Goal: Task Accomplishment & Management: Use online tool/utility

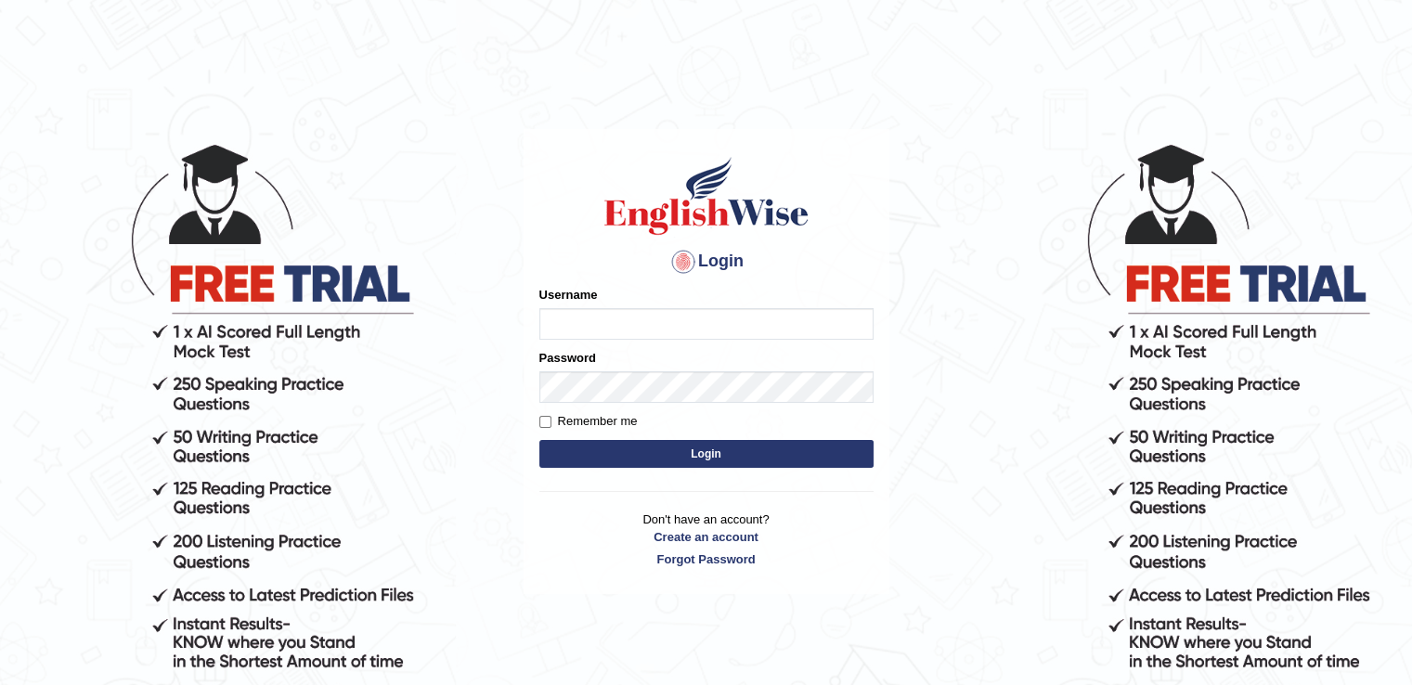
type input "auralima"
click at [678, 460] on button "Login" at bounding box center [706, 454] width 334 height 28
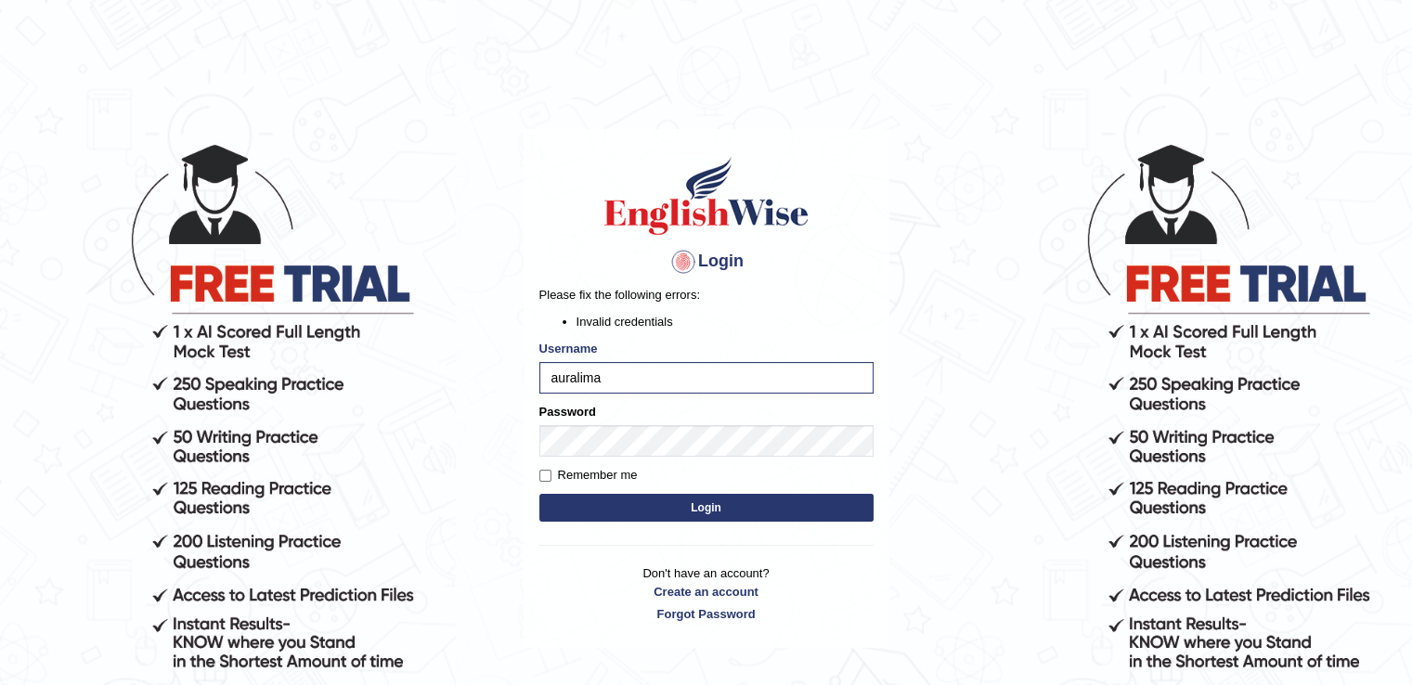
click at [655, 512] on button "Login" at bounding box center [706, 508] width 334 height 28
click at [638, 494] on button "Login" at bounding box center [706, 508] width 334 height 28
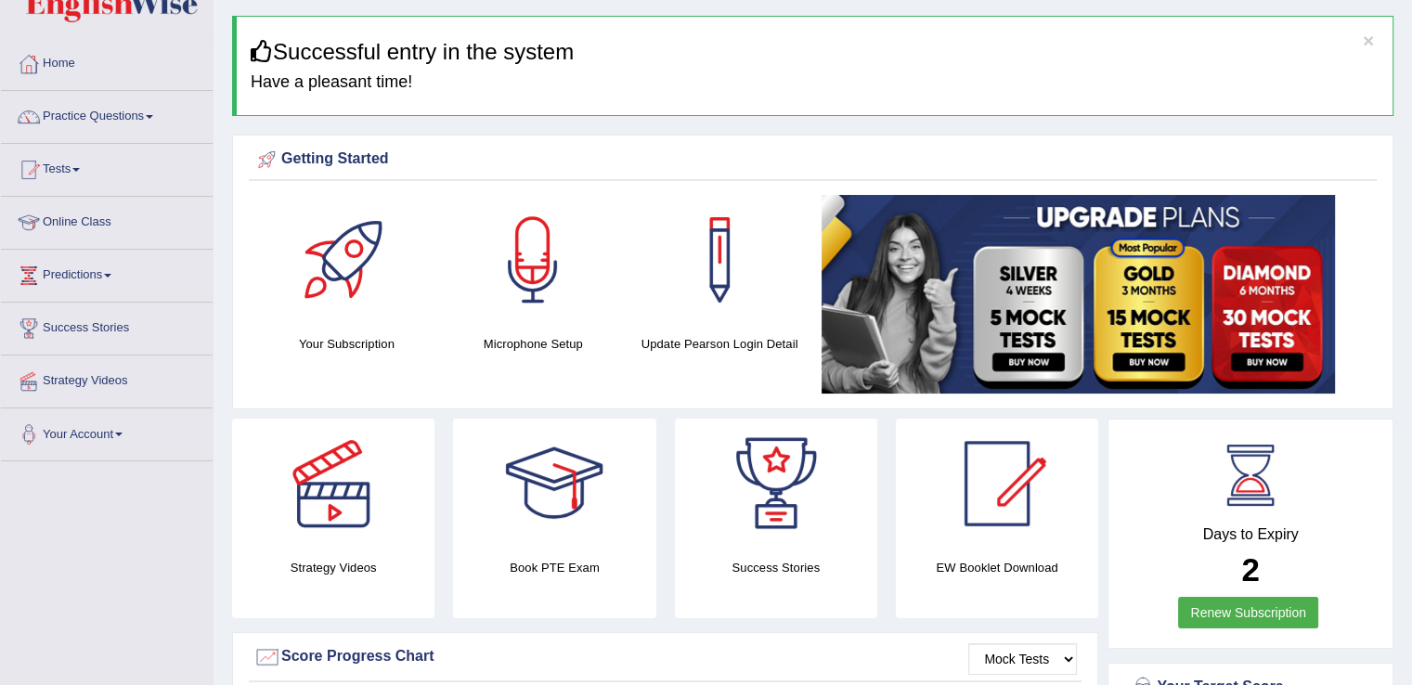
scroll to position [27, 0]
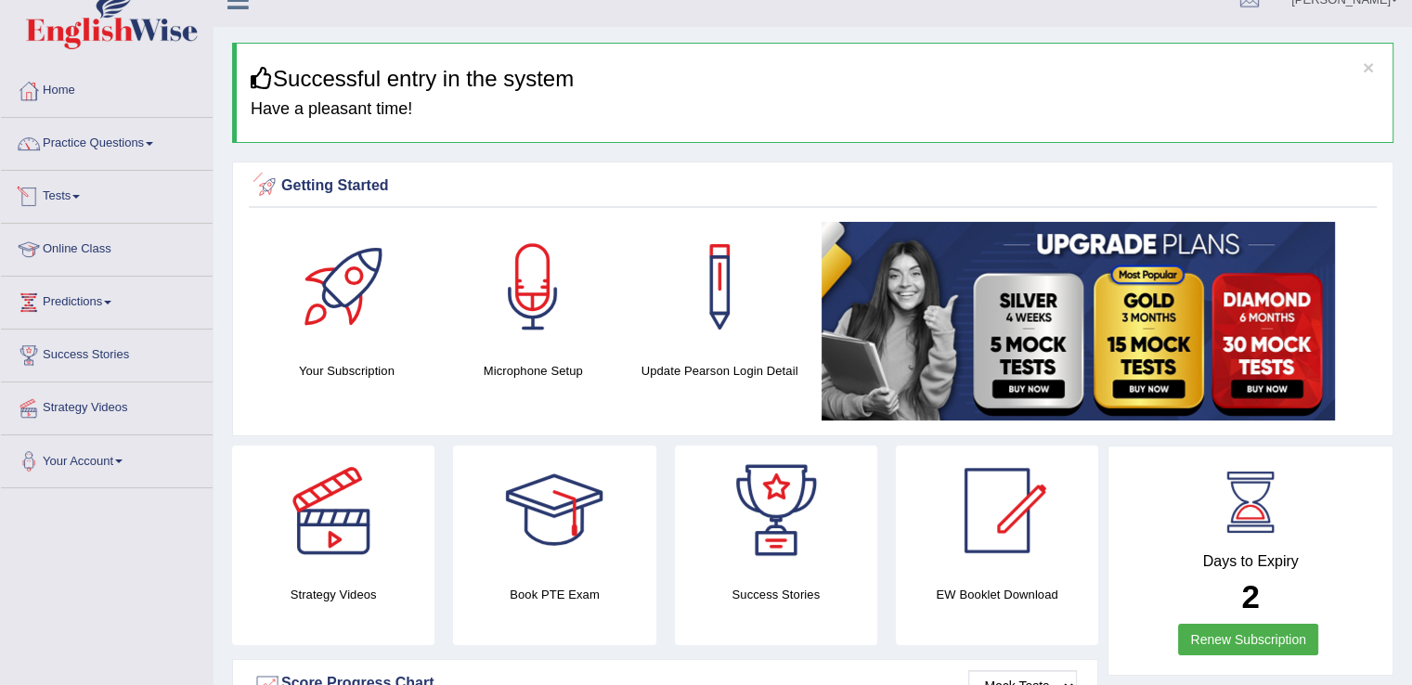
click at [78, 195] on span at bounding box center [75, 197] width 7 height 4
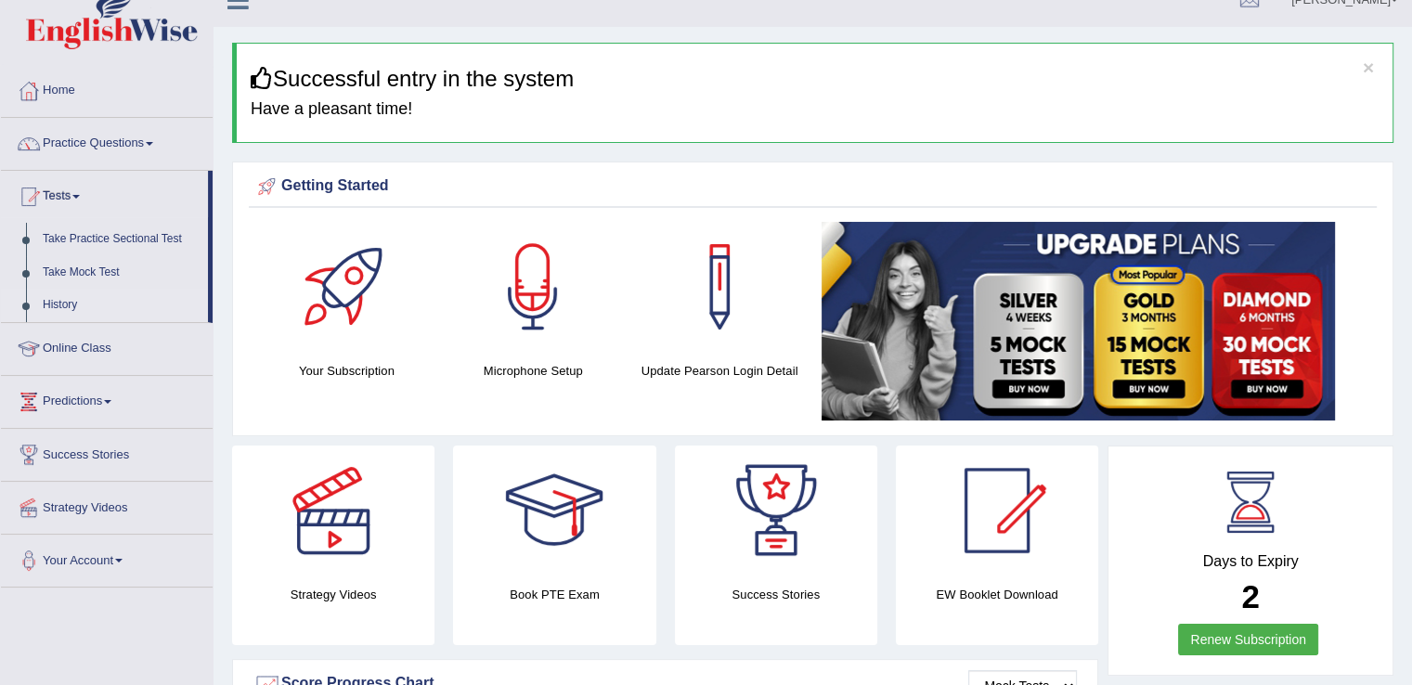
click at [66, 301] on link "History" at bounding box center [121, 305] width 174 height 33
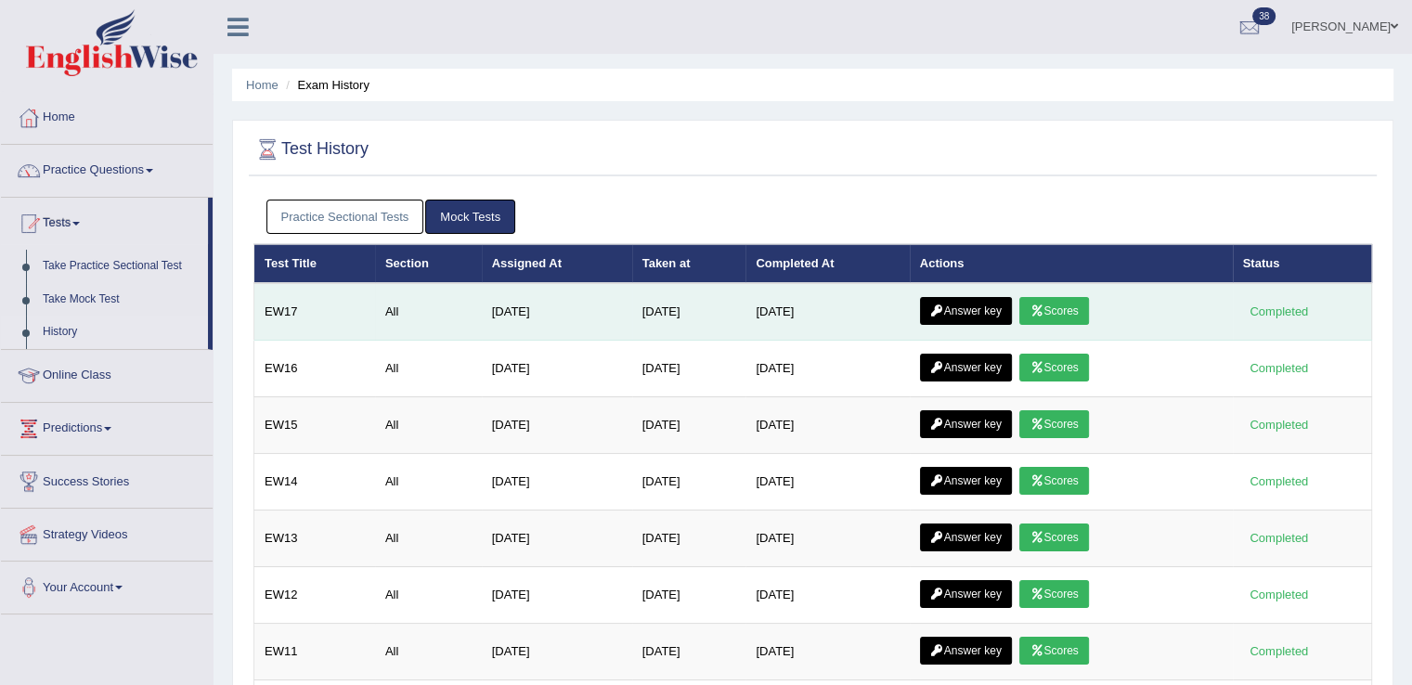
click at [1076, 317] on link "Scores" at bounding box center [1053, 311] width 69 height 28
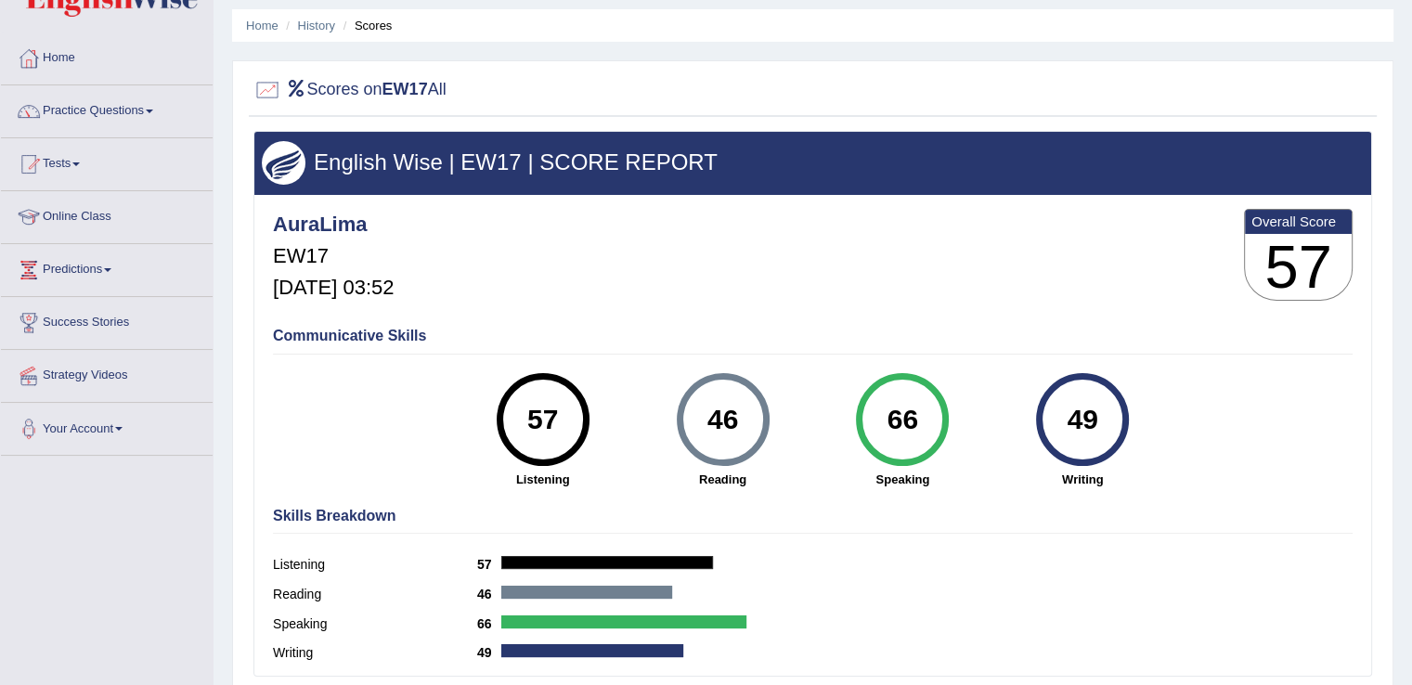
scroll to position [14, 0]
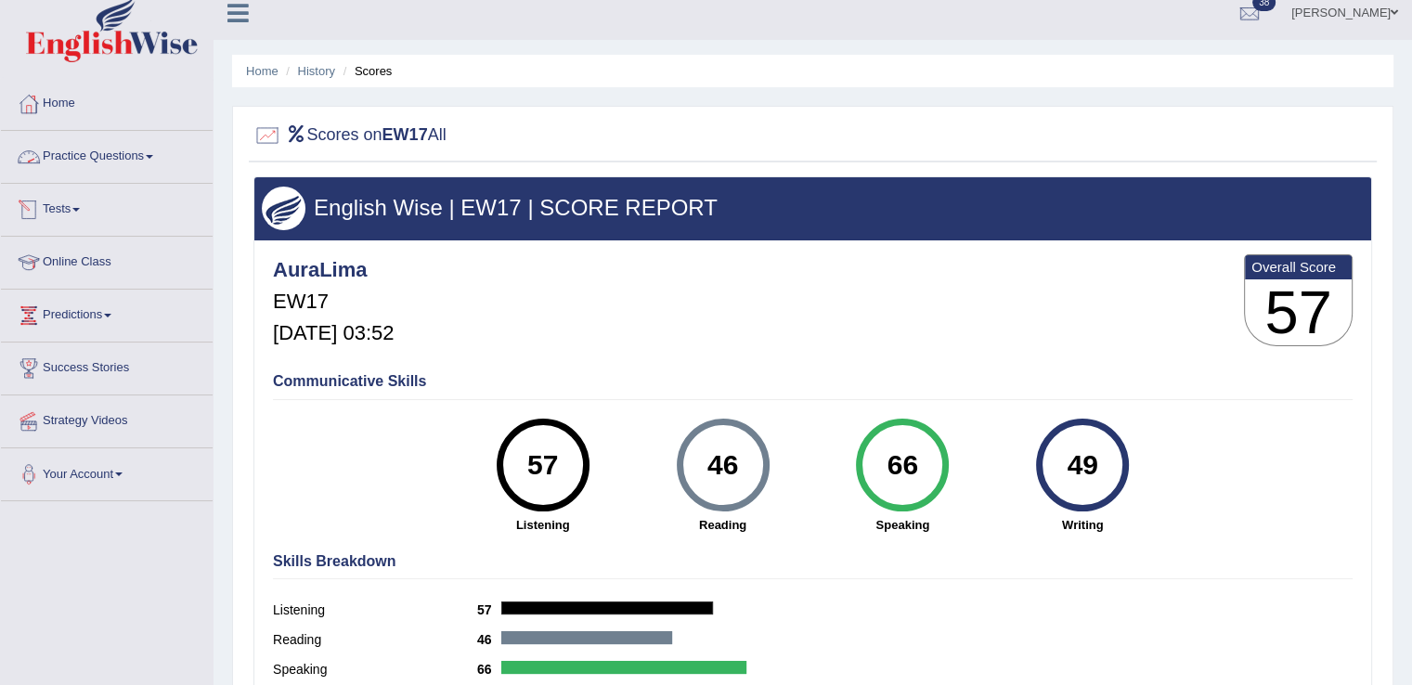
click at [153, 156] on span at bounding box center [149, 157] width 7 height 4
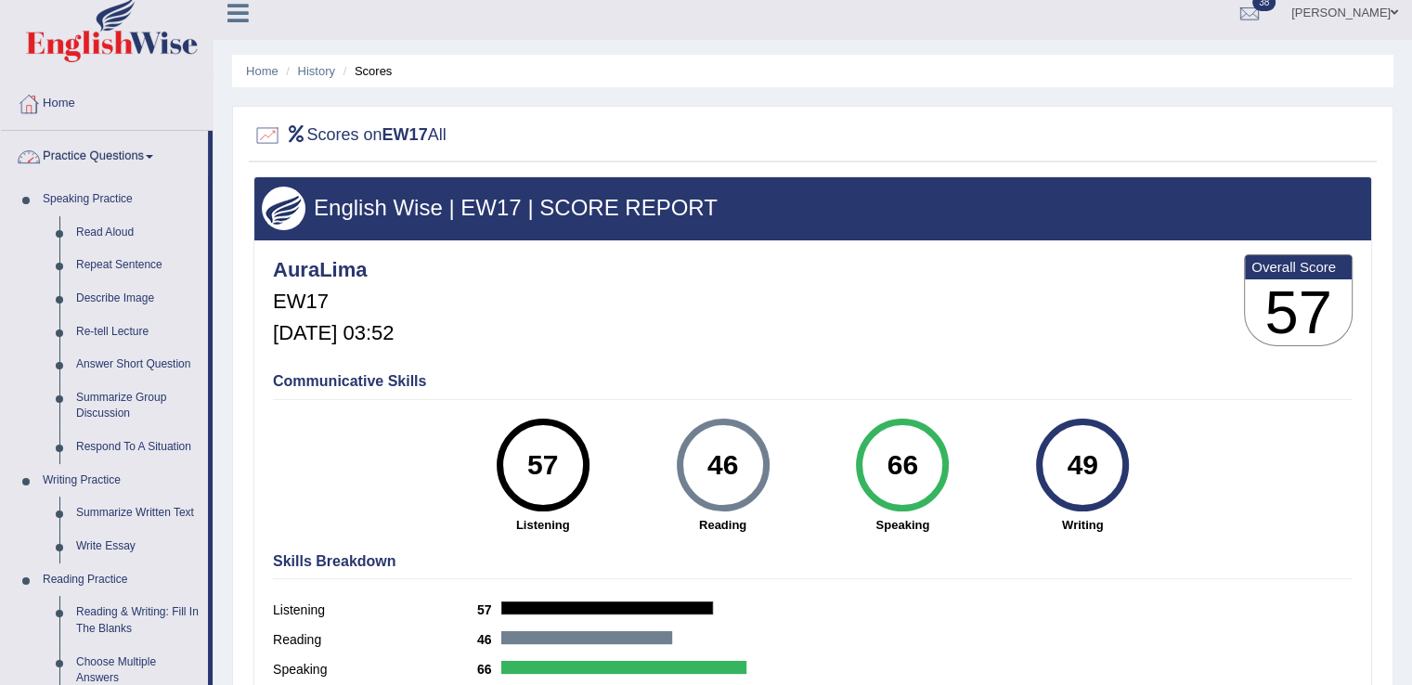
click at [93, 151] on link "Practice Questions" at bounding box center [104, 154] width 207 height 46
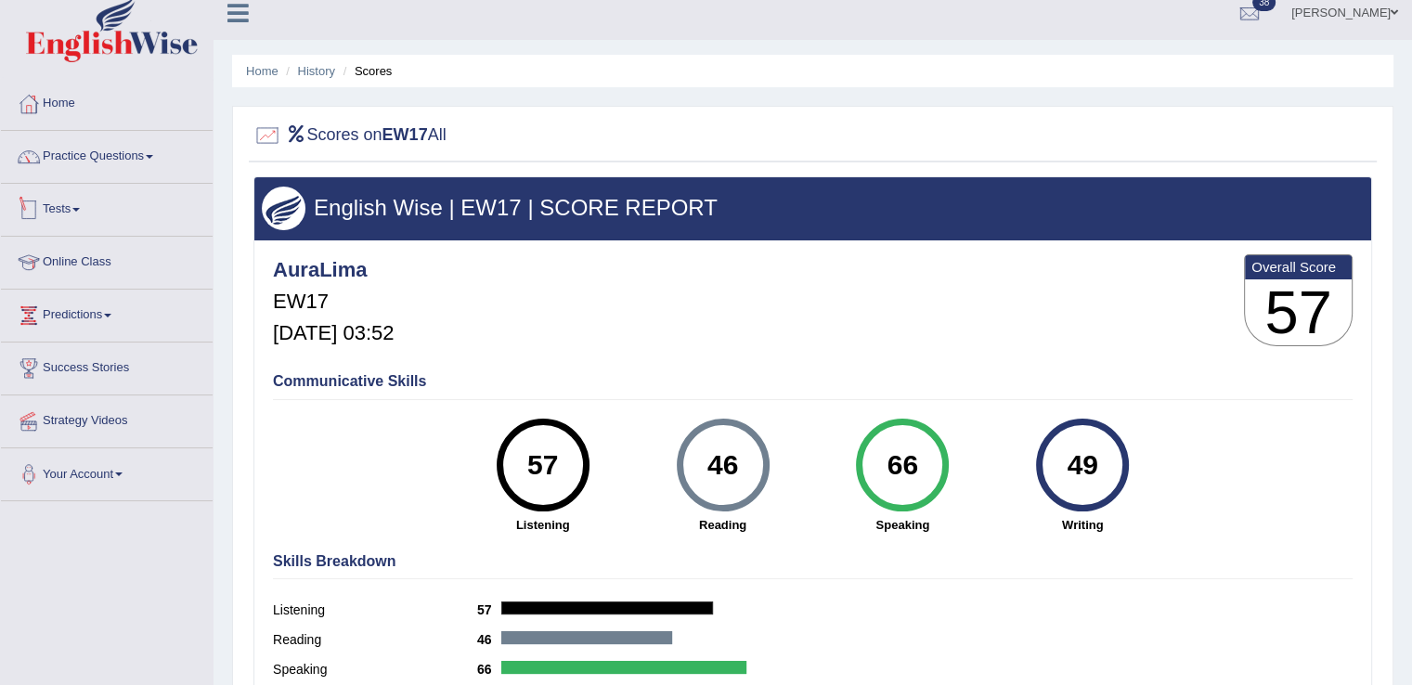
click at [64, 205] on link "Tests" at bounding box center [107, 207] width 212 height 46
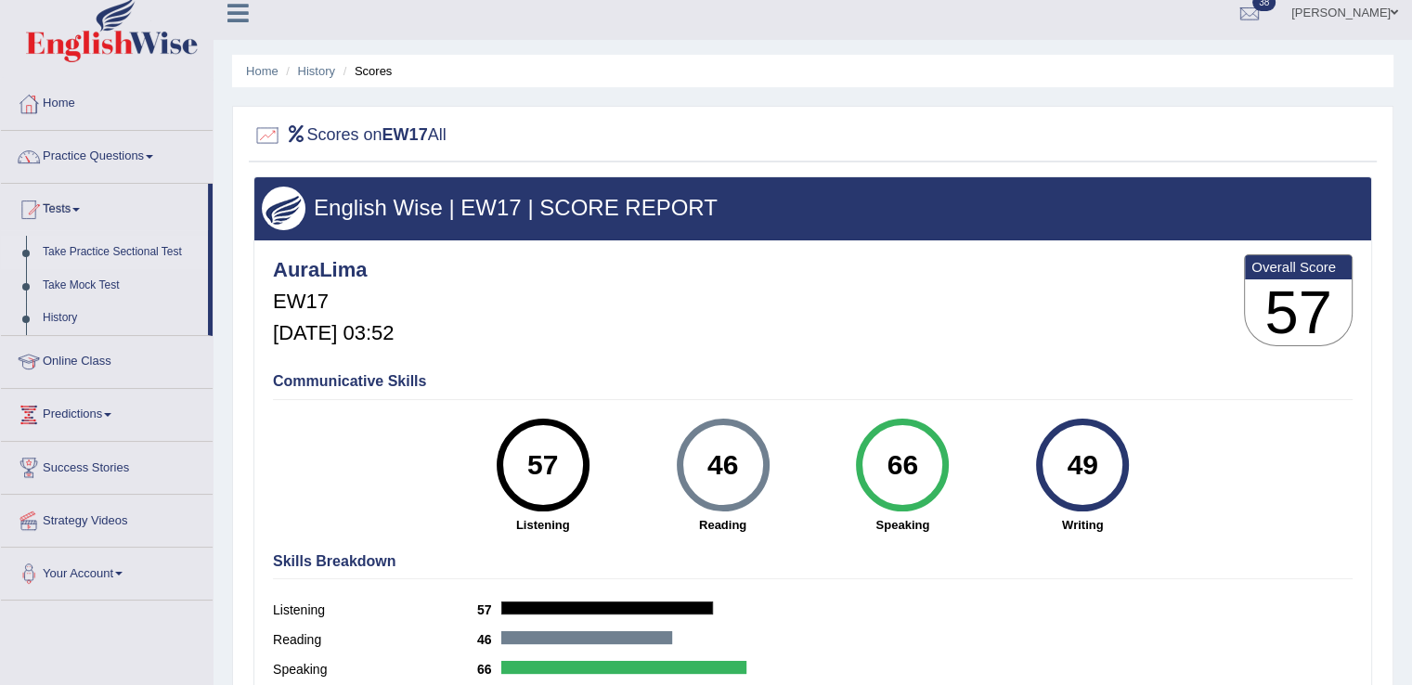
click at [71, 254] on link "Take Practice Sectional Test" at bounding box center [121, 252] width 174 height 33
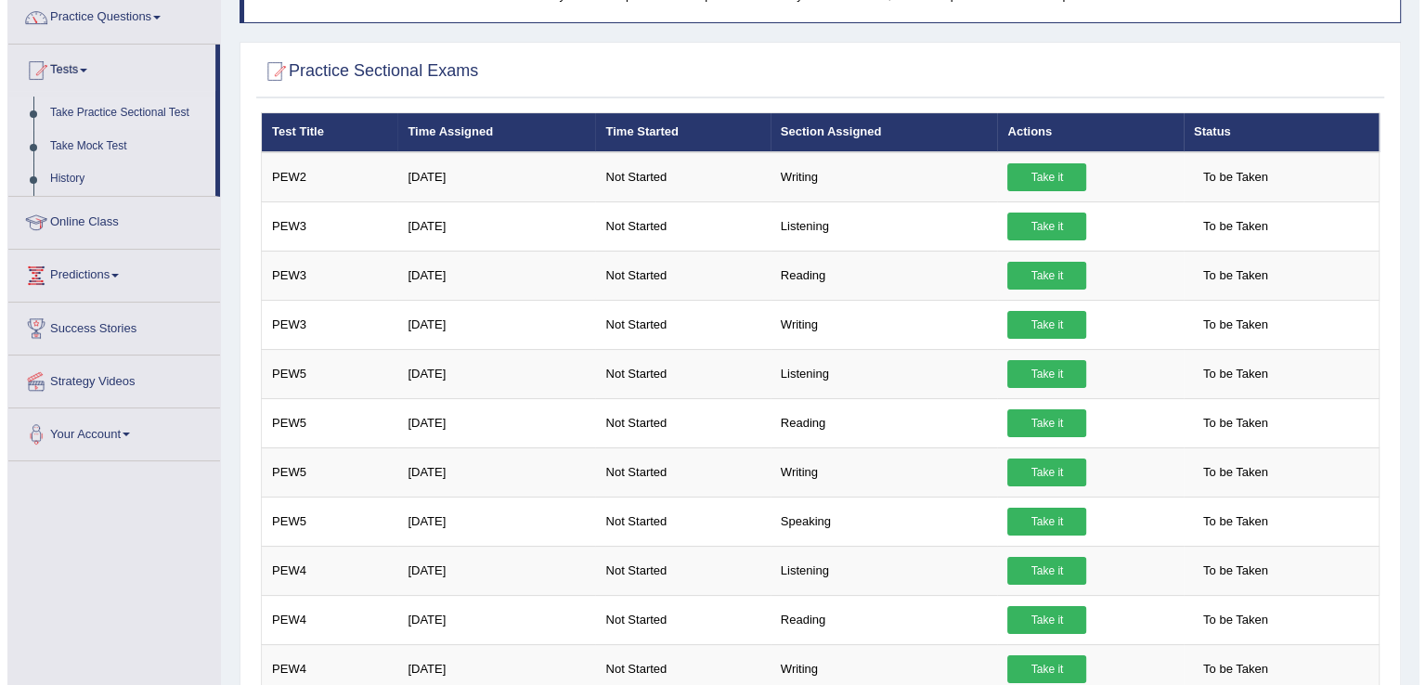
scroll to position [156, 0]
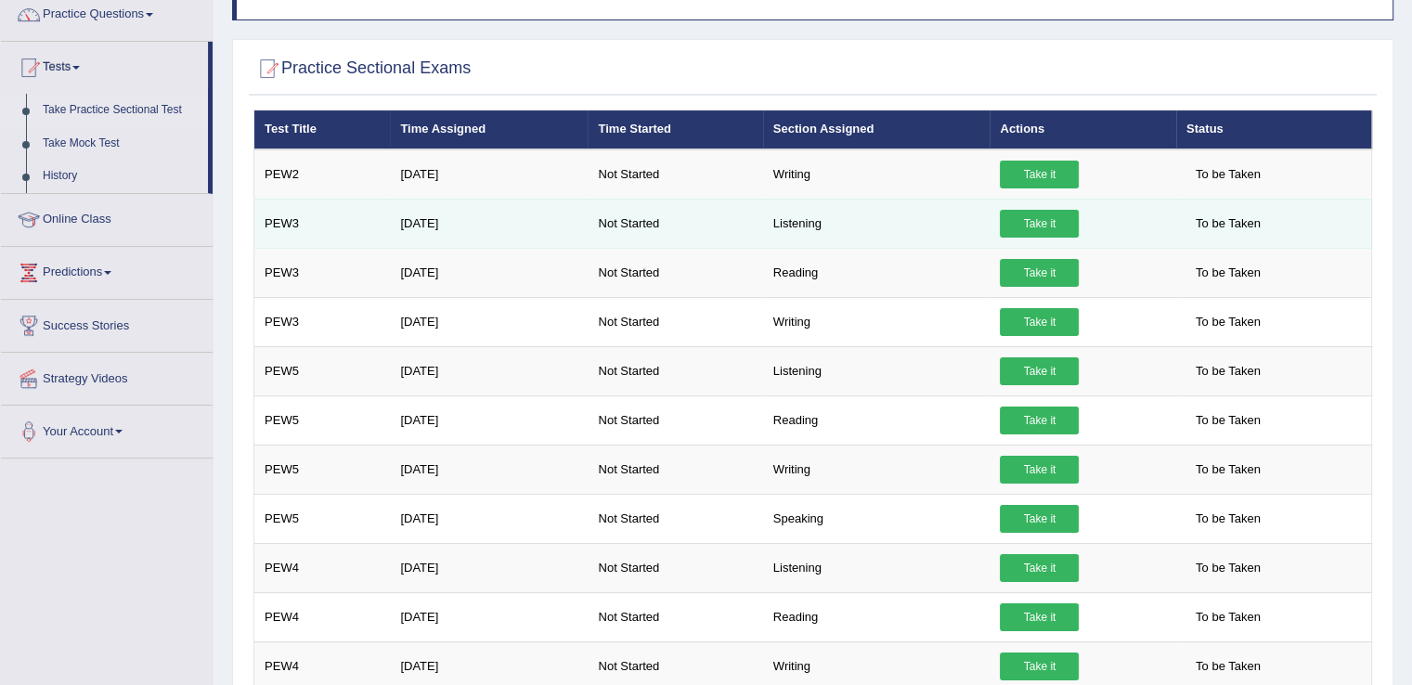
click at [1040, 216] on link "Take it" at bounding box center [1039, 224] width 79 height 28
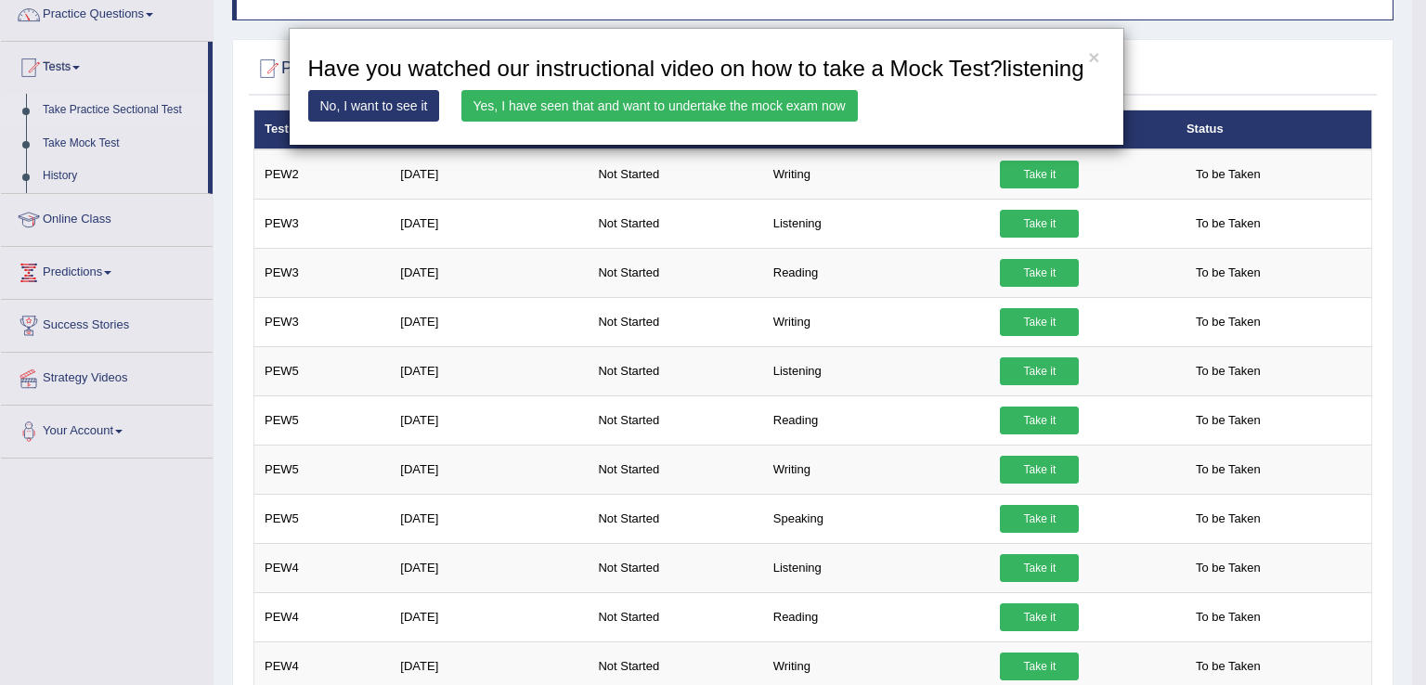
click at [698, 97] on link "Yes, I have seen that and want to undertake the mock exam now" at bounding box center [659, 106] width 396 height 32
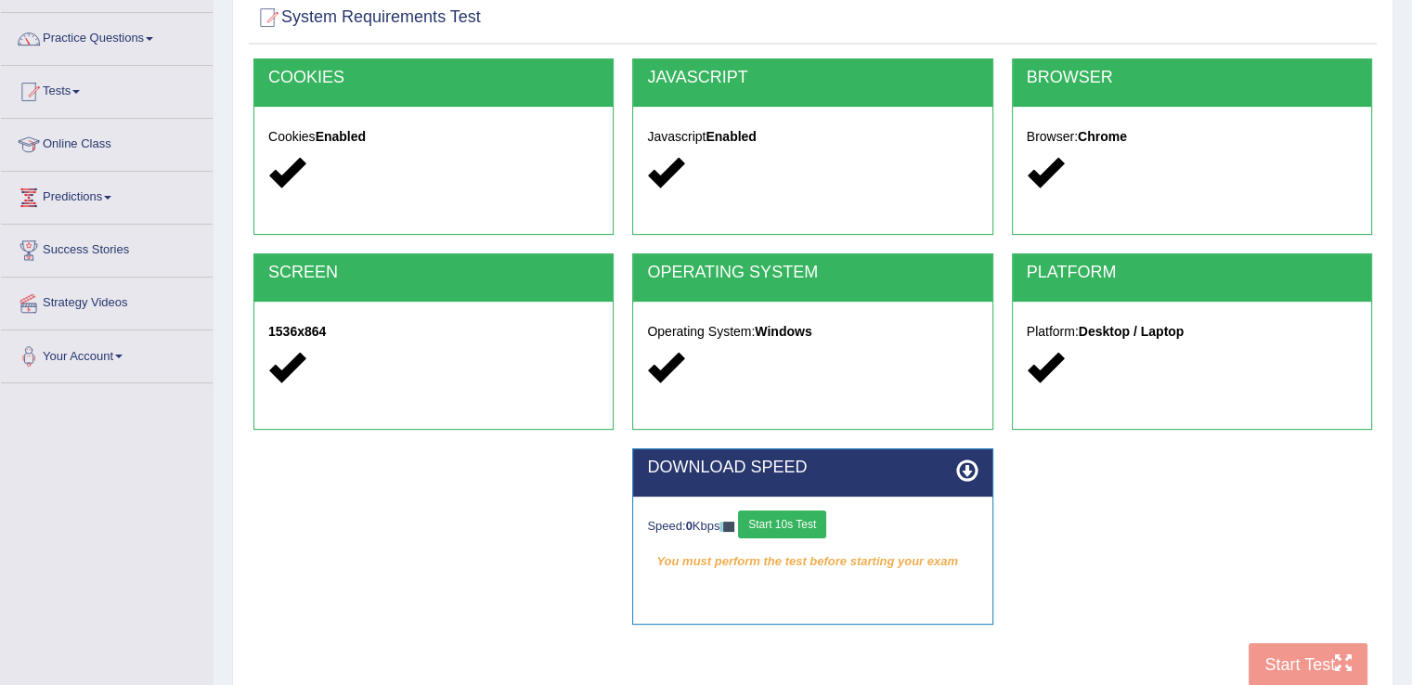
scroll to position [290, 0]
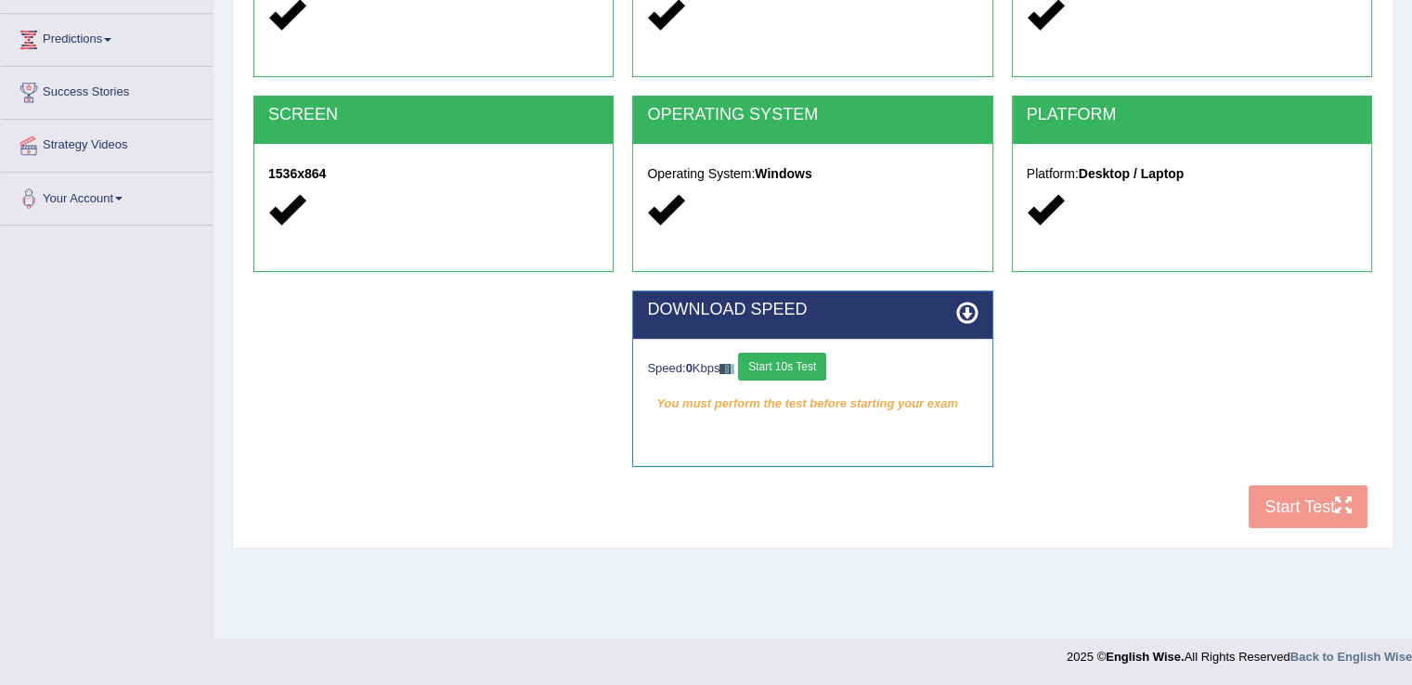
click at [791, 356] on button "Start 10s Test" at bounding box center [782, 367] width 88 height 28
click at [791, 363] on button "Start 10s Test" at bounding box center [796, 367] width 88 height 28
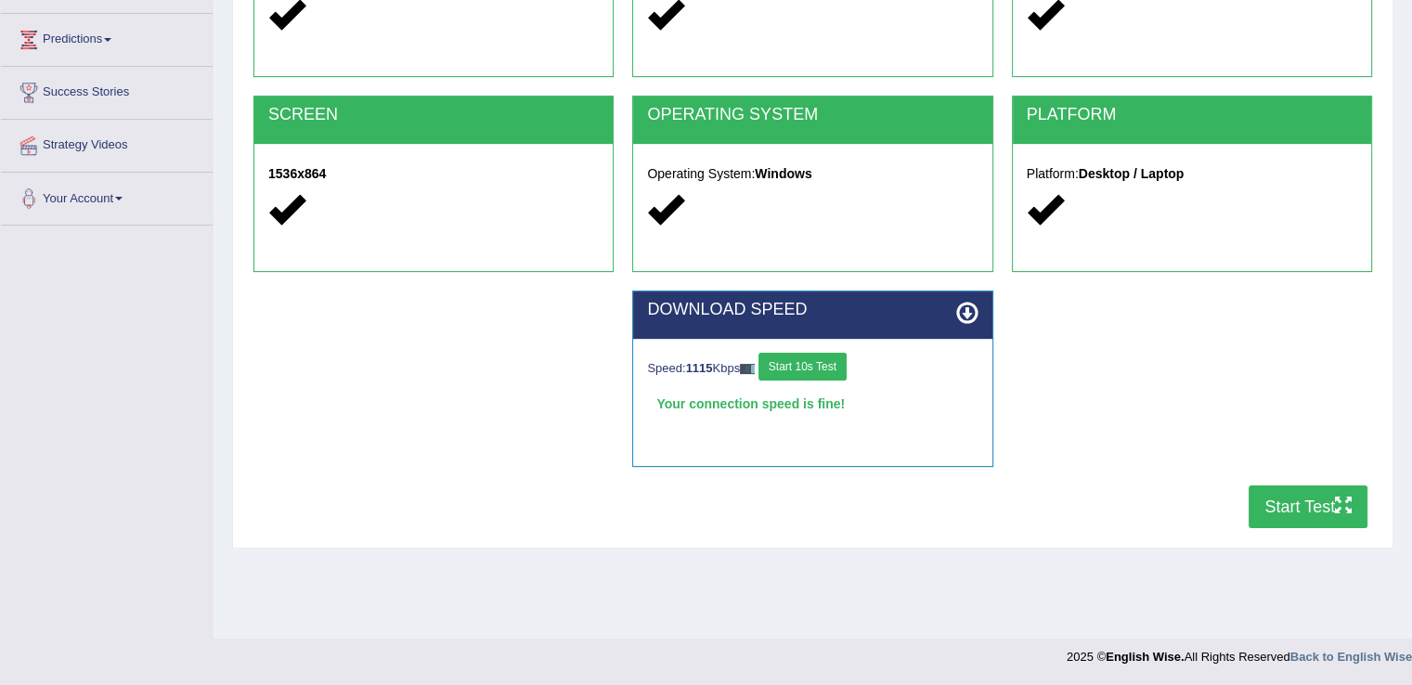
click at [1282, 521] on button "Start Test" at bounding box center [1308, 507] width 119 height 43
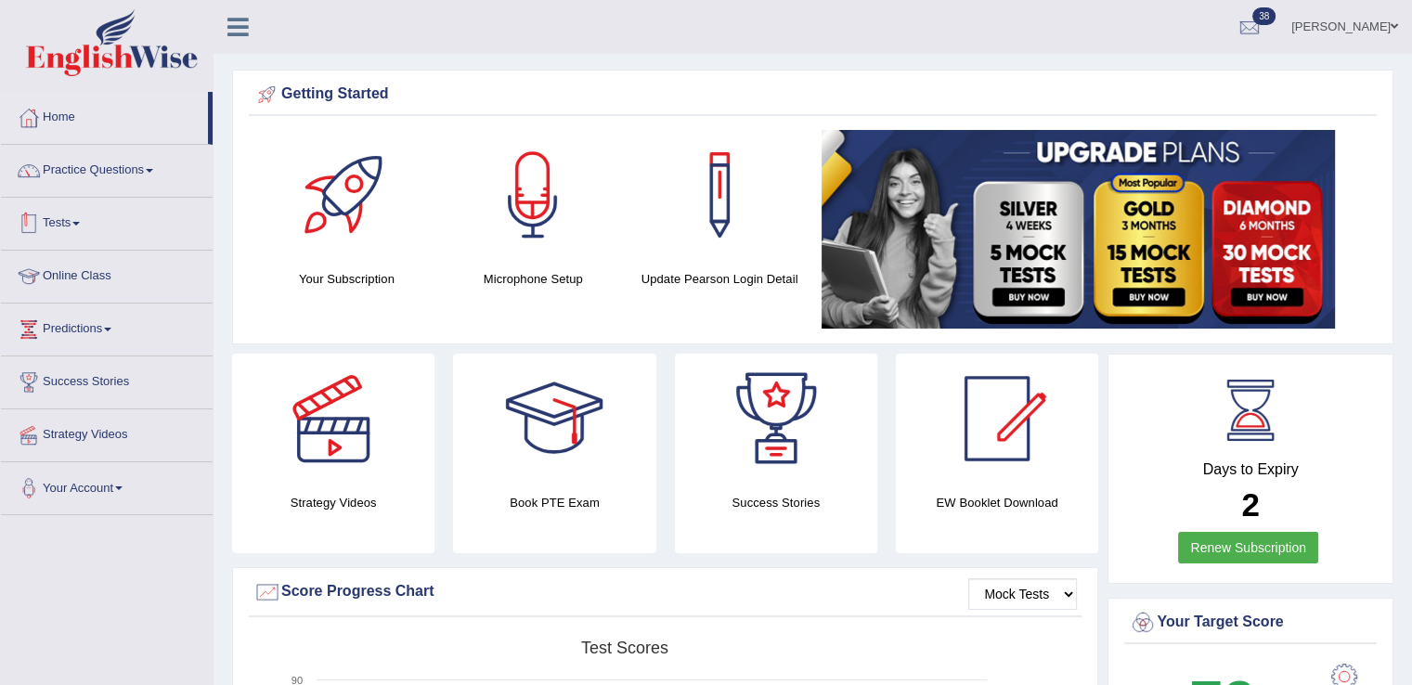
click at [80, 224] on span at bounding box center [75, 224] width 7 height 4
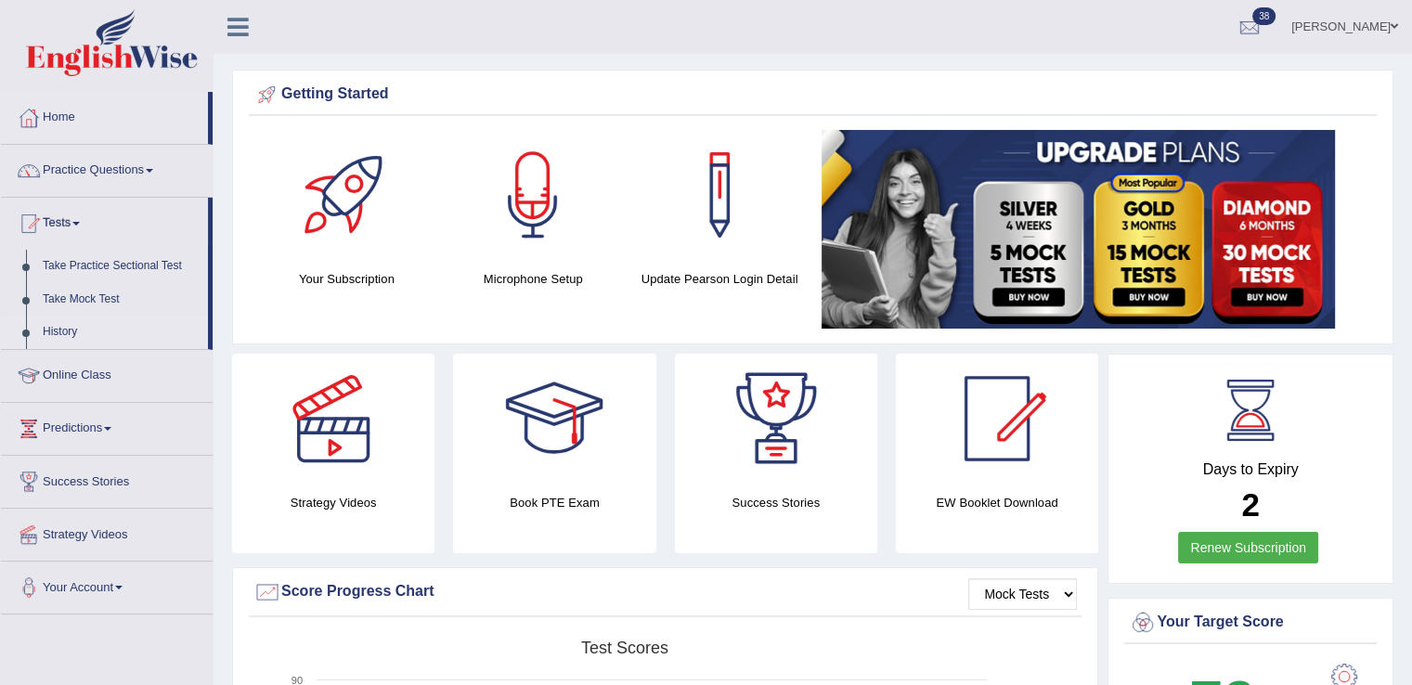
click at [60, 324] on link "History" at bounding box center [121, 332] width 174 height 33
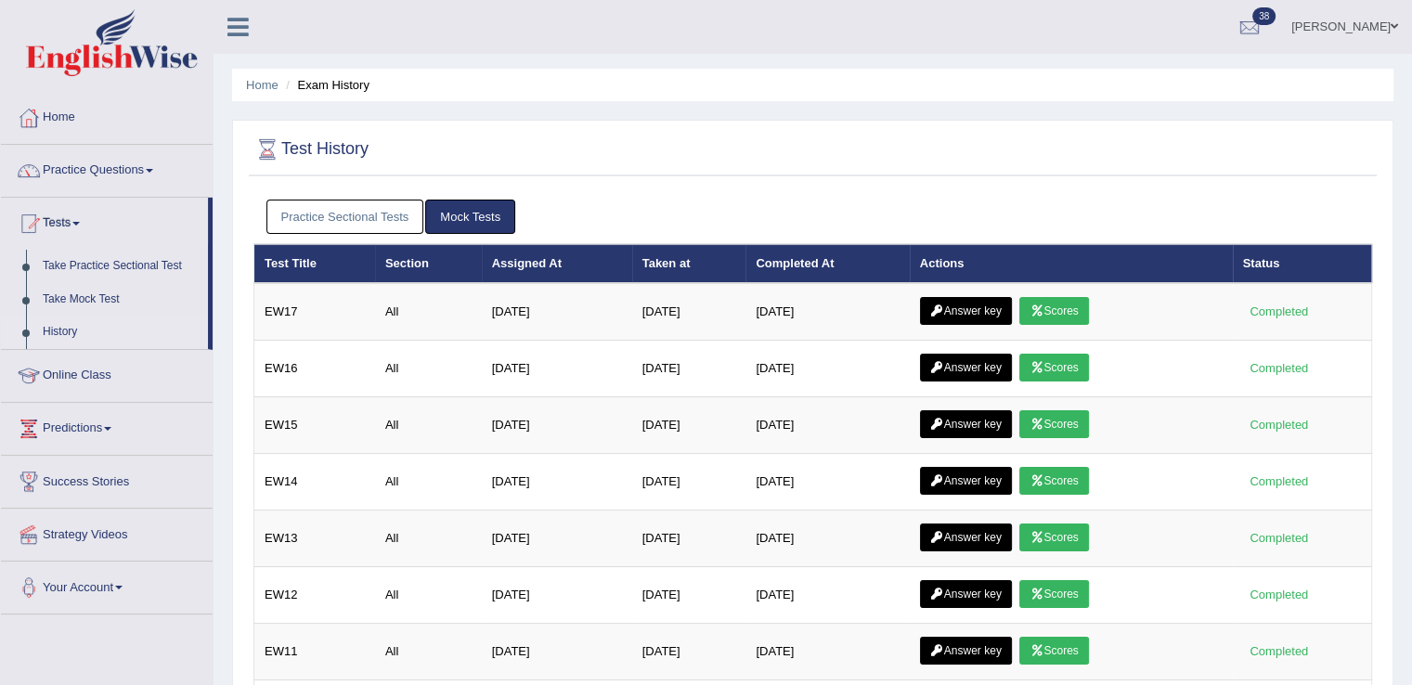
click at [330, 216] on link "Practice Sectional Tests" at bounding box center [345, 217] width 158 height 34
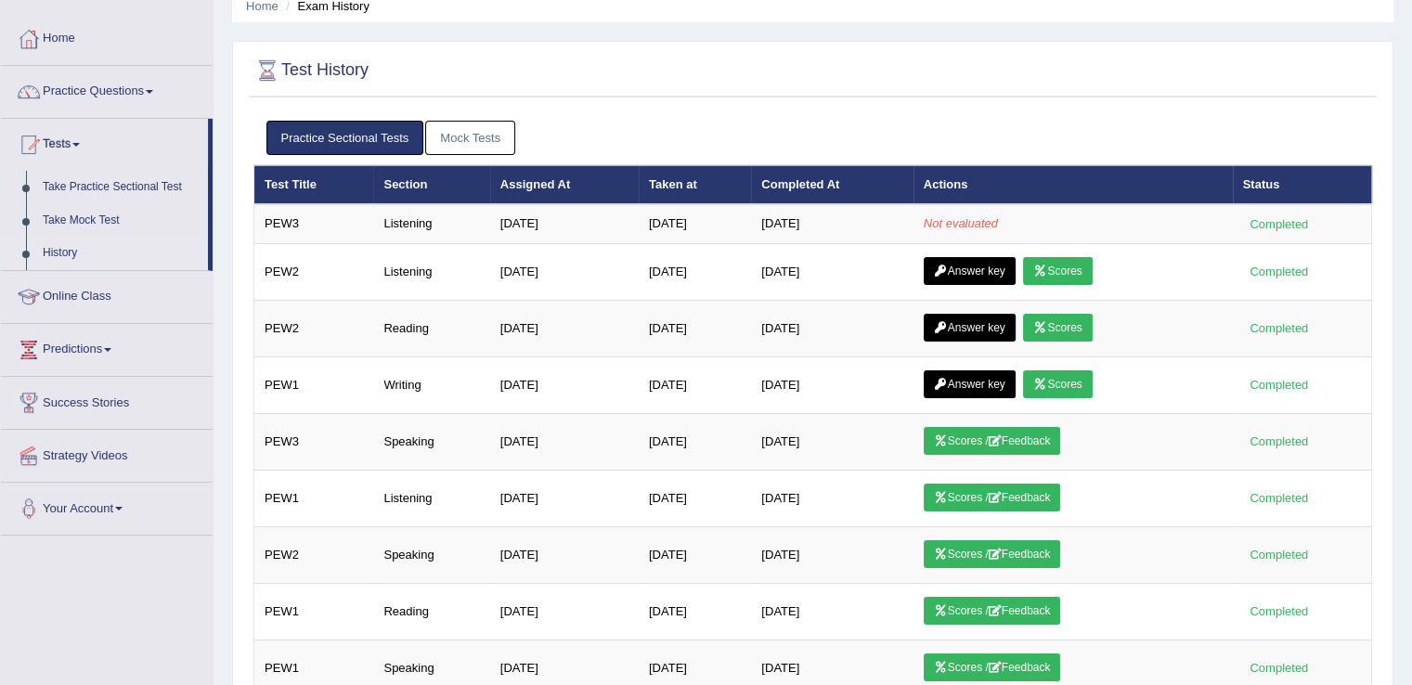
scroll to position [93, 0]
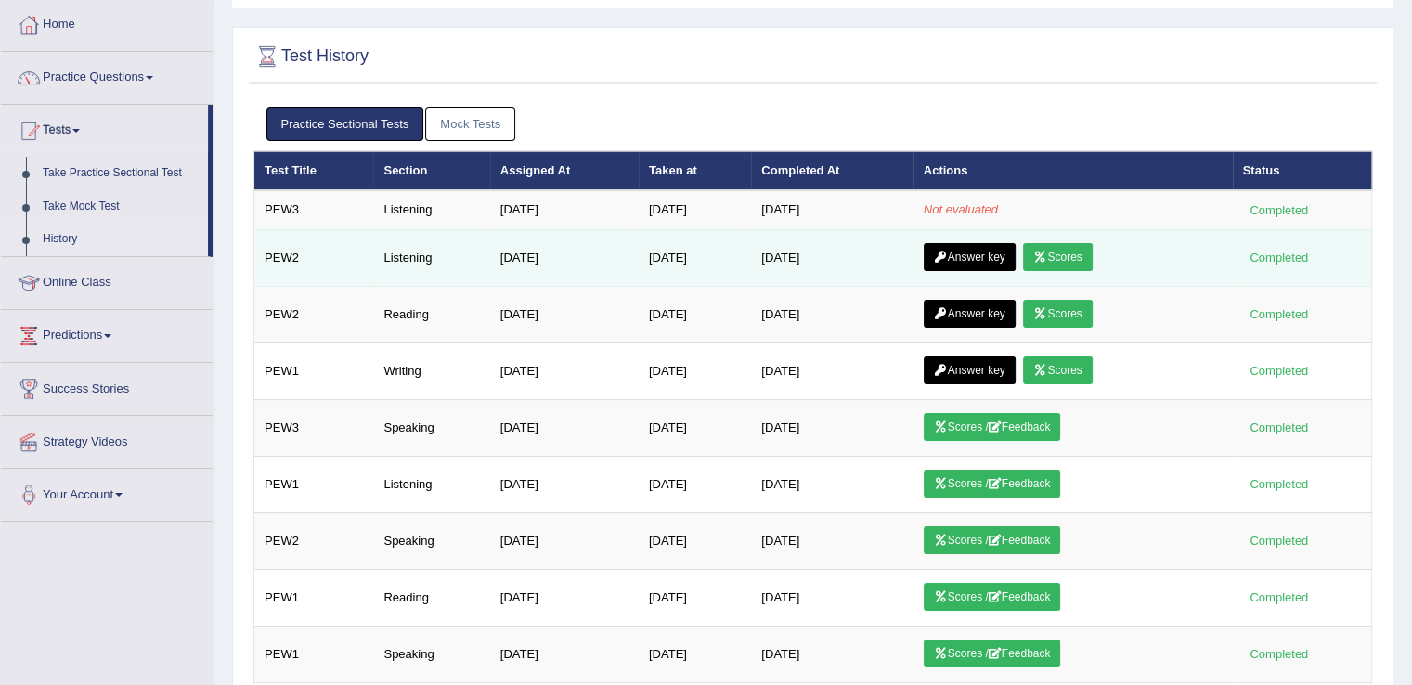
click at [1078, 261] on link "Scores" at bounding box center [1057, 257] width 69 height 28
click at [1079, 260] on link "Scores" at bounding box center [1057, 257] width 69 height 28
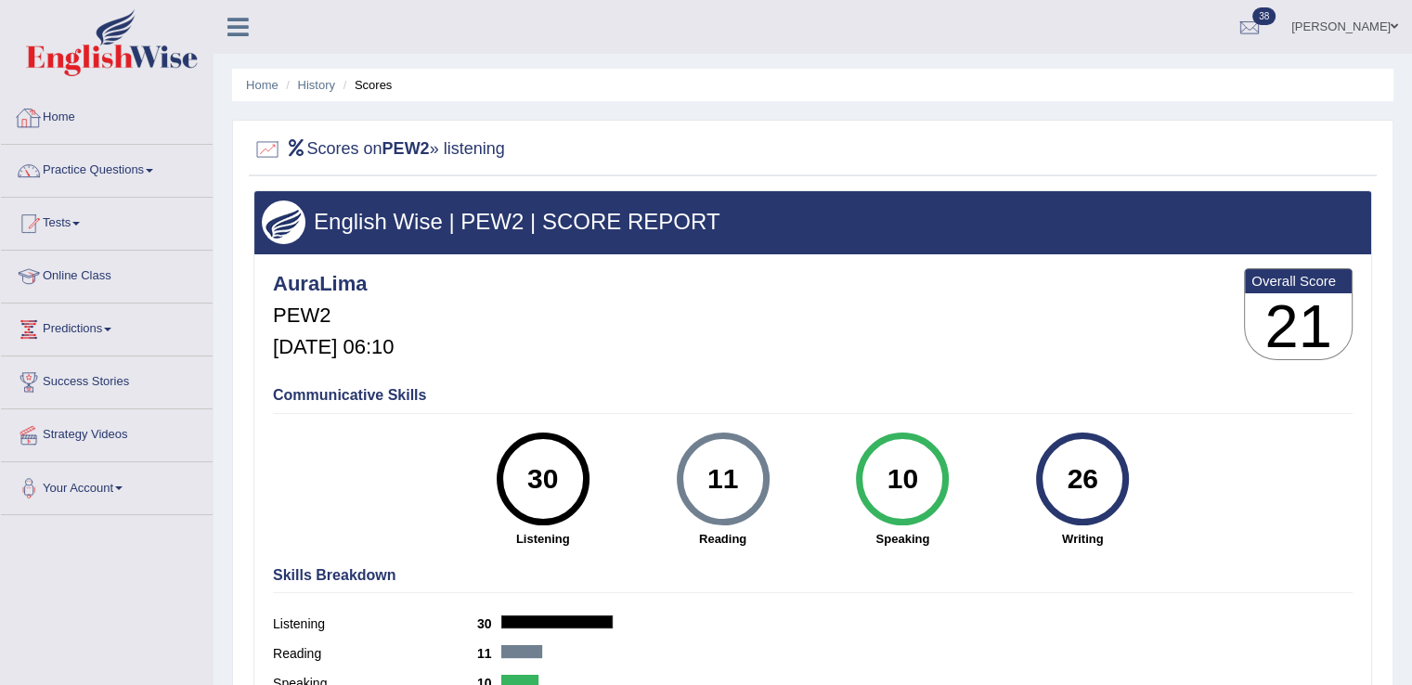
click at [100, 122] on link "Home" at bounding box center [107, 115] width 212 height 46
